Goal: Information Seeking & Learning: Learn about a topic

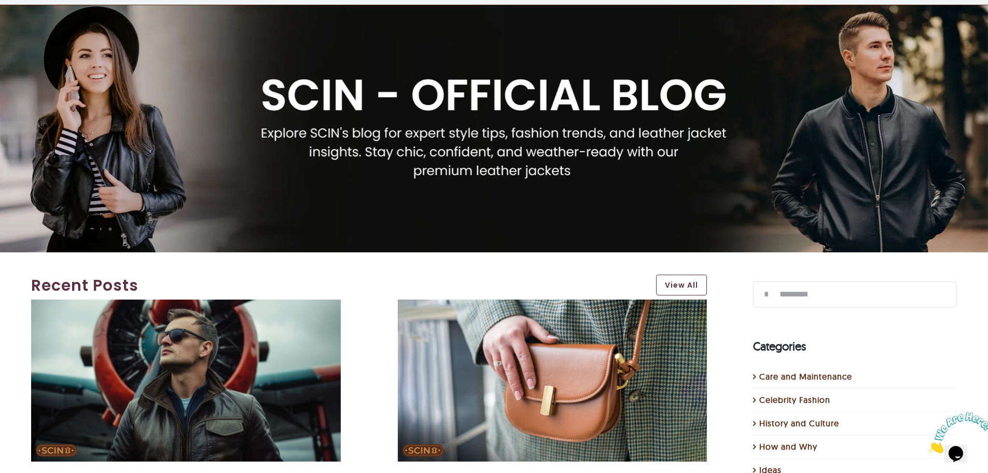
scroll to position [259, 0]
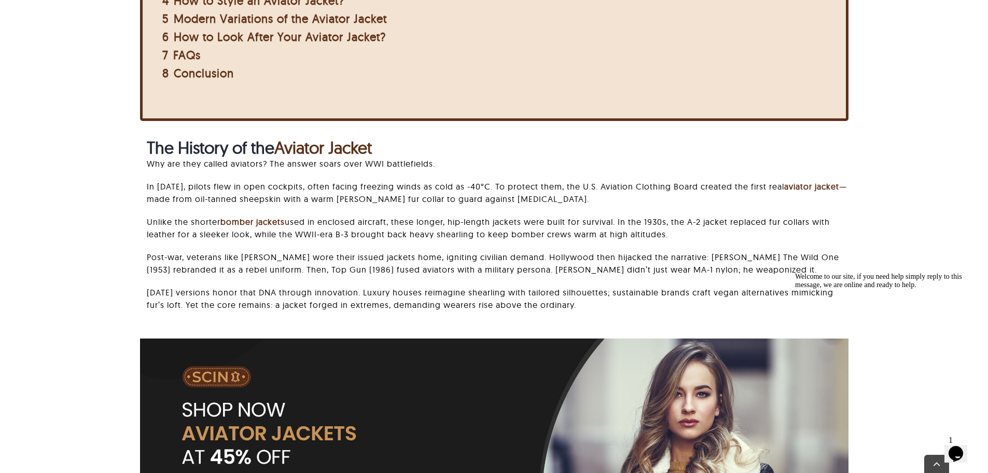
scroll to position [674, 0]
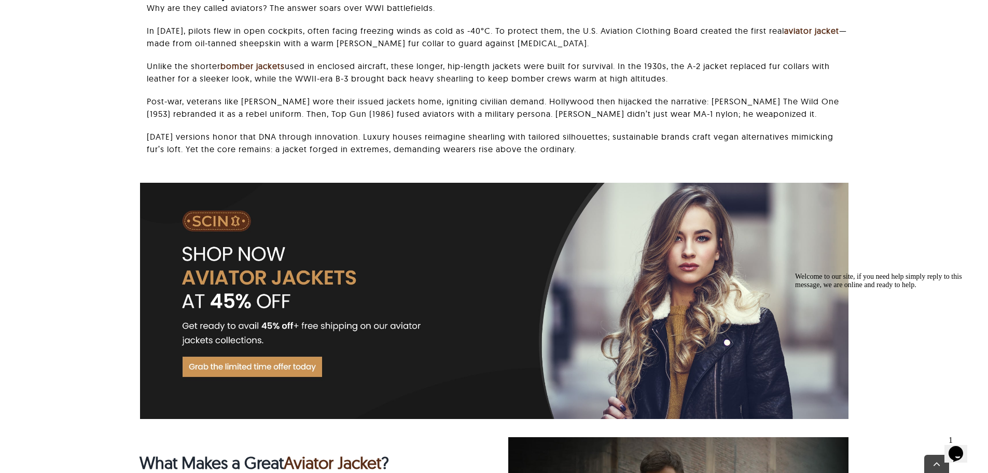
drag, startPoint x: 674, startPoint y: 269, endPoint x: 116, endPoint y: 224, distance: 560.4
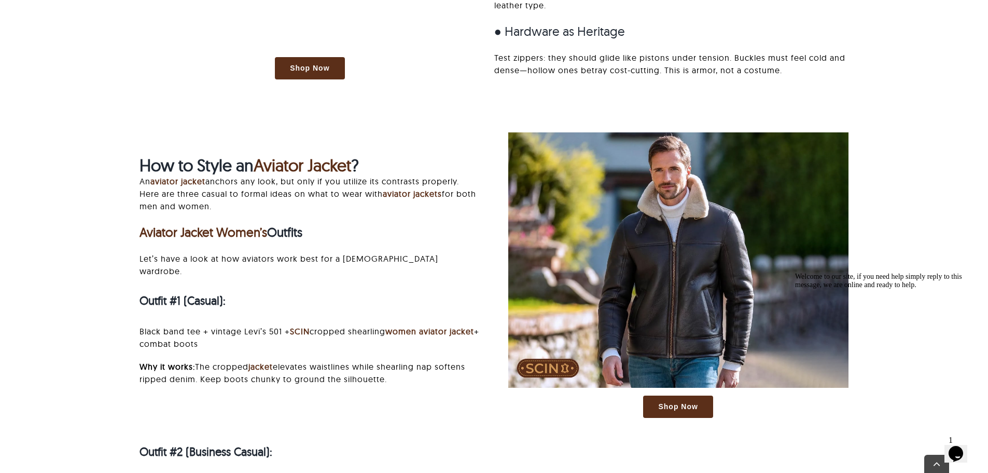
scroll to position [1660, 0]
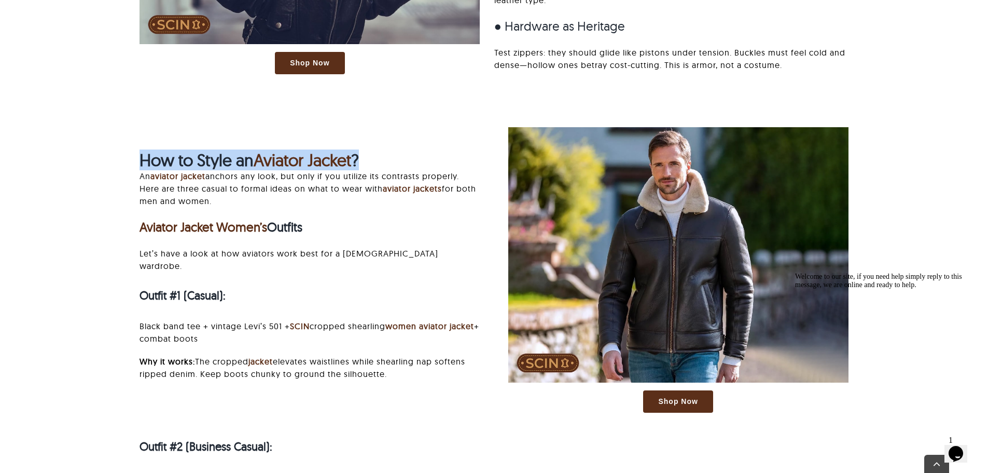
drag, startPoint x: 170, startPoint y: 158, endPoint x: 383, endPoint y: 157, distance: 212.7
click at [383, 157] on div "How to Style an Aviator Jacket ? An aviator jacket anchors any look, but only i…" at bounding box center [310, 270] width 368 height 240
click at [383, 157] on h2 "How to Style an Aviator Jacket ?" at bounding box center [310, 160] width 340 height 20
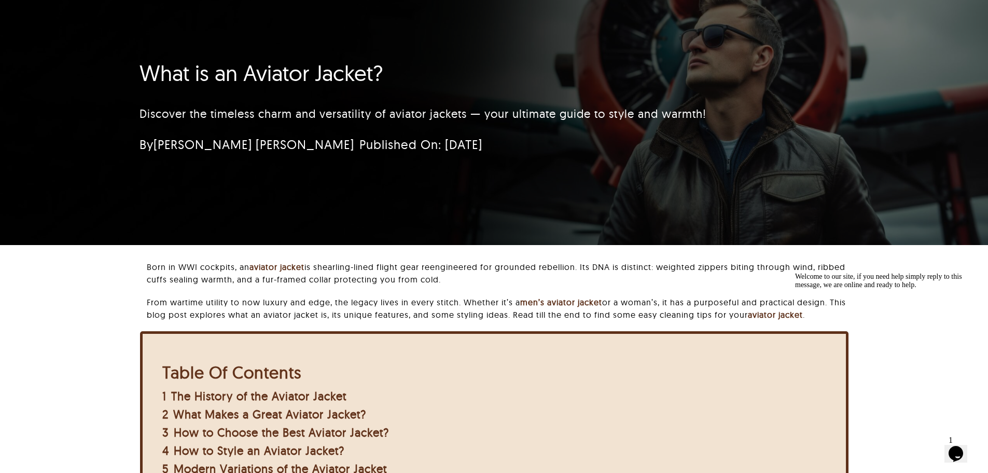
scroll to position [0, 0]
